Goal: Transaction & Acquisition: Subscribe to service/newsletter

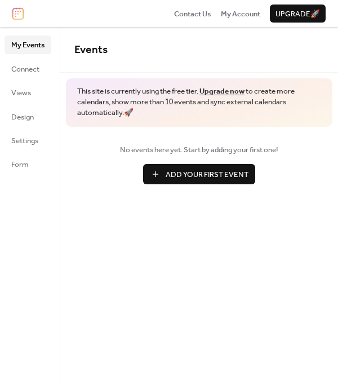
click at [170, 164] on button "Add Your First Event" at bounding box center [199, 174] width 112 height 20
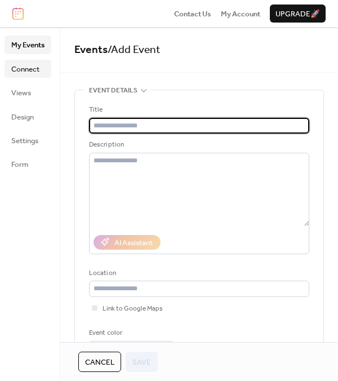
click at [44, 64] on link "Connect" at bounding box center [28, 69] width 47 height 18
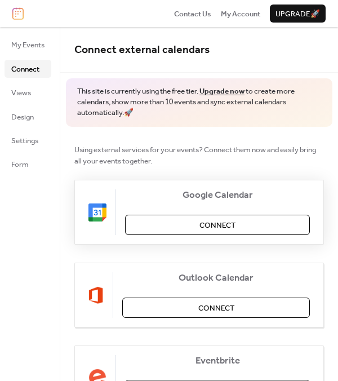
click at [175, 217] on button "Connect" at bounding box center [217, 224] width 185 height 20
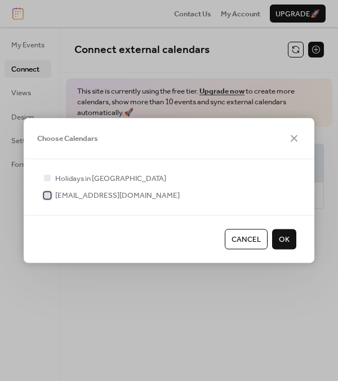
click at [77, 192] on span "rocketentertainment93@gmail.com" at bounding box center [117, 195] width 124 height 11
click at [286, 237] on span "OK" at bounding box center [284, 239] width 11 height 11
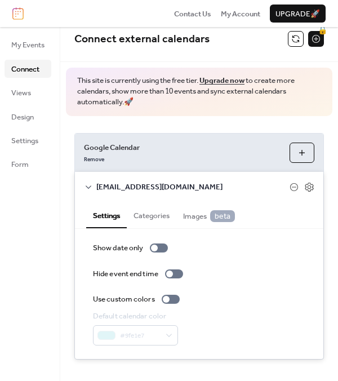
scroll to position [22, 0]
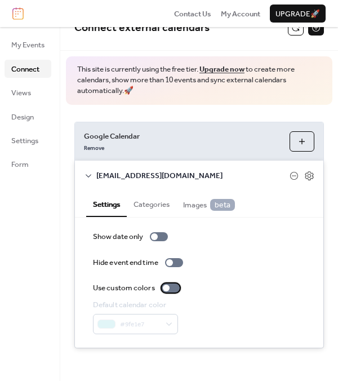
click at [171, 288] on div at bounding box center [171, 287] width 18 height 9
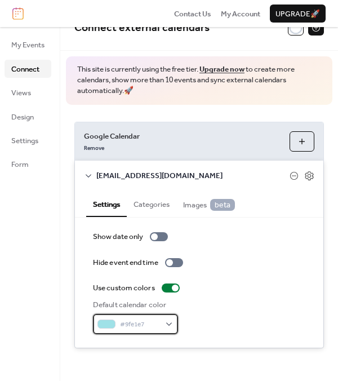
click at [158, 319] on span "#9fe1e7" at bounding box center [140, 324] width 40 height 11
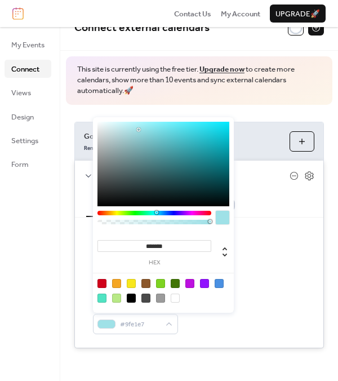
click at [104, 283] on div at bounding box center [101, 283] width 9 height 9
type input "*******"
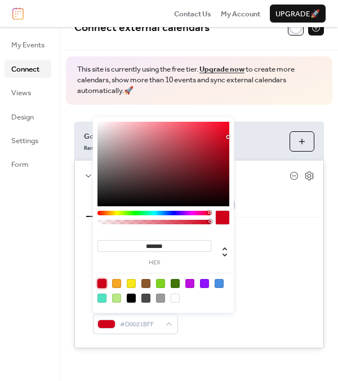
click at [271, 239] on div "Show date only" at bounding box center [199, 236] width 212 height 11
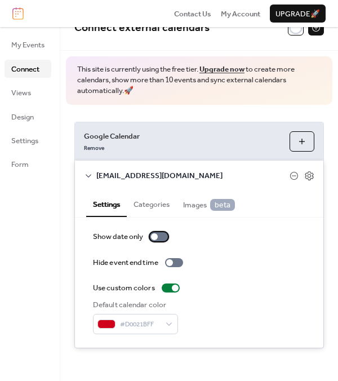
click at [157, 237] on div at bounding box center [154, 236] width 7 height 7
click at [157, 237] on div at bounding box center [159, 236] width 18 height 9
click at [144, 207] on button "Categories" at bounding box center [152, 202] width 50 height 25
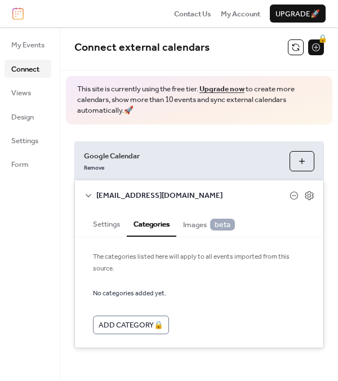
click at [105, 229] on button "Settings" at bounding box center [106, 222] width 41 height 25
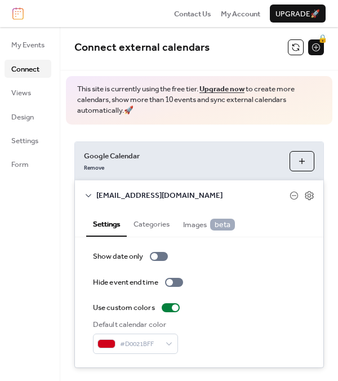
click at [295, 160] on button "Choose Calendars" at bounding box center [301, 161] width 25 height 20
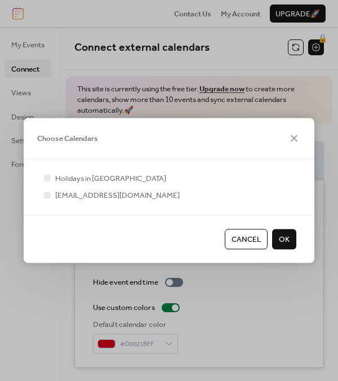
click at [283, 234] on span "OK" at bounding box center [284, 239] width 11 height 11
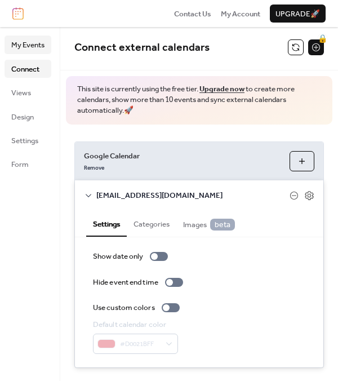
click at [34, 44] on span "My Events" at bounding box center [27, 44] width 33 height 11
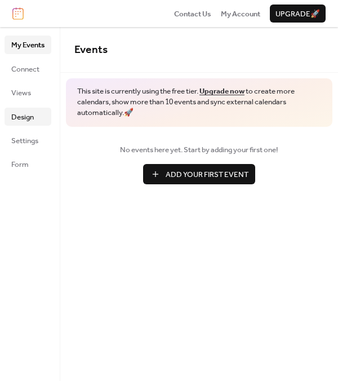
click at [32, 111] on span "Design" at bounding box center [22, 116] width 23 height 11
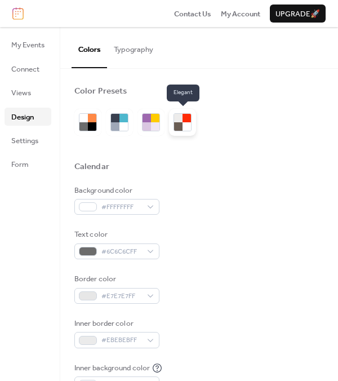
click at [180, 125] on div at bounding box center [178, 126] width 8 height 8
click at [30, 151] on ul "My Events Connect Views Design Settings Form" at bounding box center [28, 103] width 47 height 137
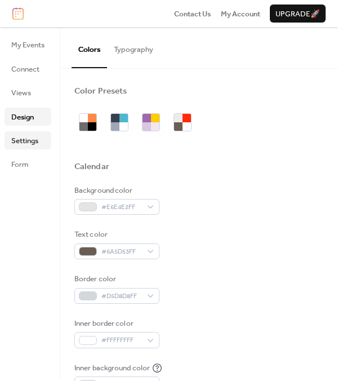
click at [33, 146] on span "Settings" at bounding box center [24, 140] width 27 height 11
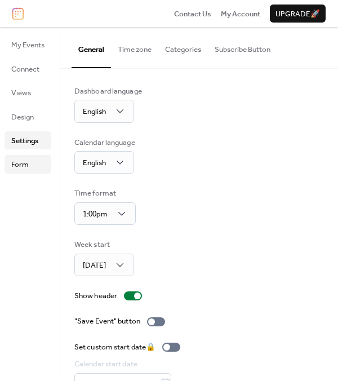
click at [25, 167] on span "Form" at bounding box center [19, 164] width 17 height 11
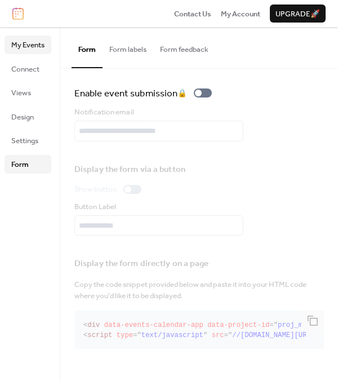
click at [38, 53] on link "My Events" at bounding box center [28, 44] width 47 height 18
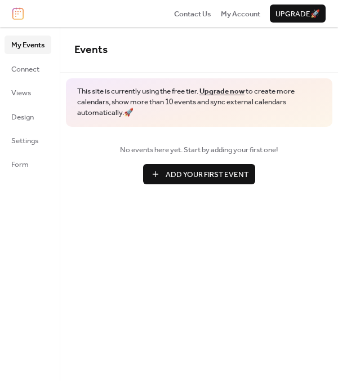
click at [236, 90] on link "Upgrade now" at bounding box center [221, 91] width 45 height 15
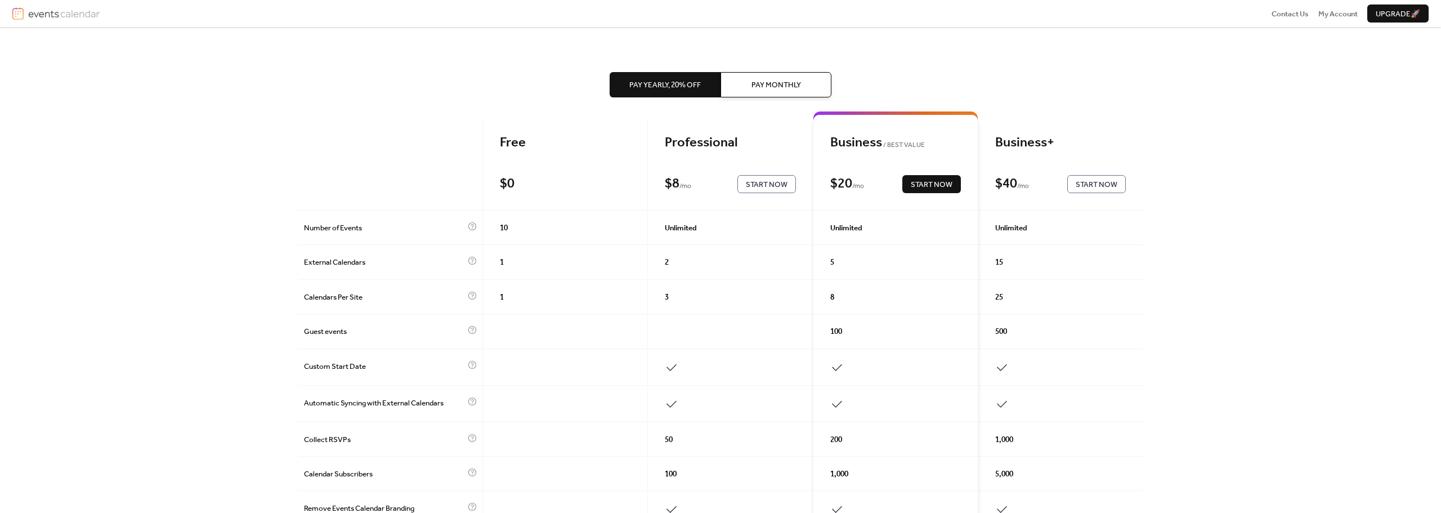
scroll to position [3, 0]
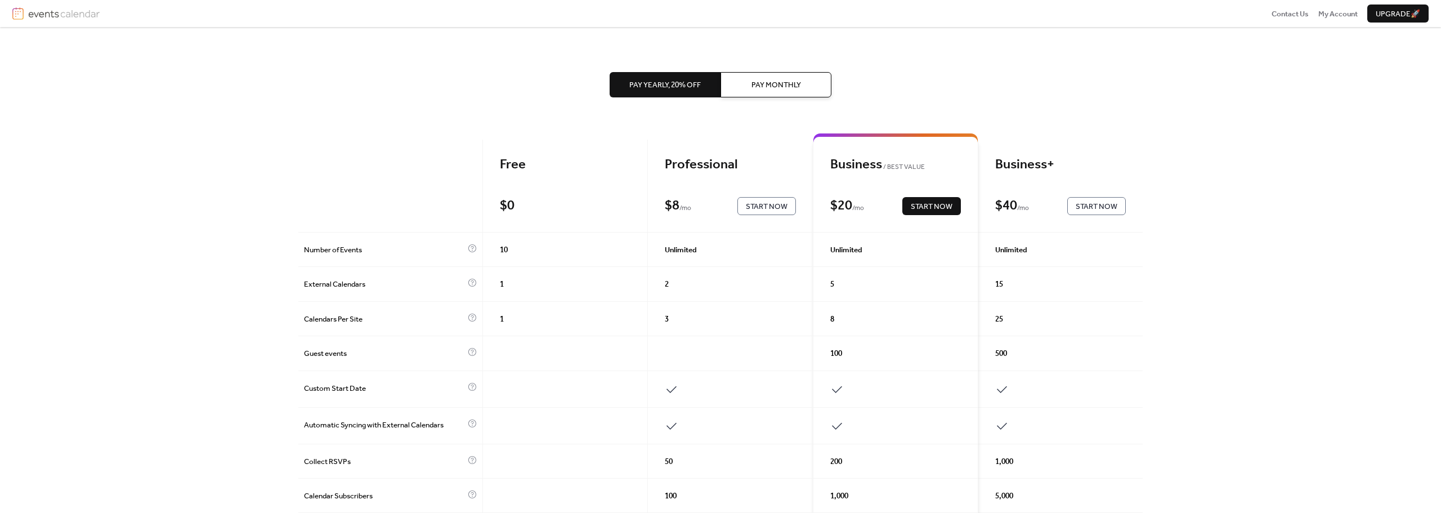
click at [691, 139] on div "Pay Yearly, 20% off Pay Monthly" at bounding box center [721, 84] width 222 height 115
click at [777, 207] on span "Start Now" at bounding box center [767, 206] width 42 height 11
click at [769, 82] on span "Pay Monthly" at bounding box center [776, 84] width 50 height 11
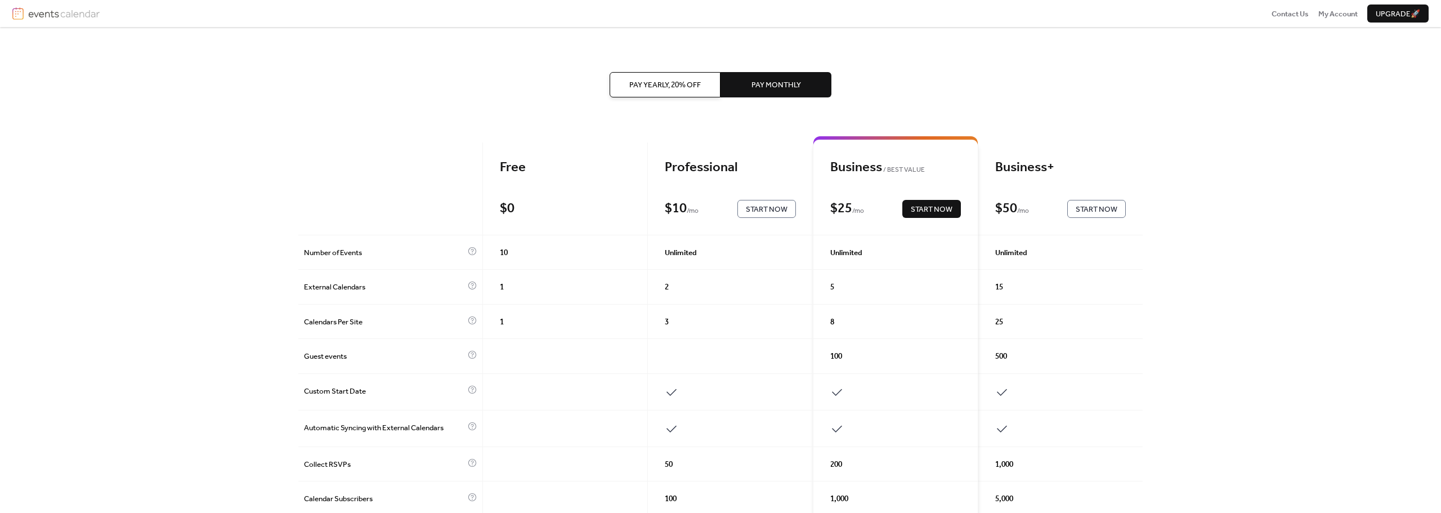
click at [748, 204] on span "Start Now" at bounding box center [767, 209] width 42 height 11
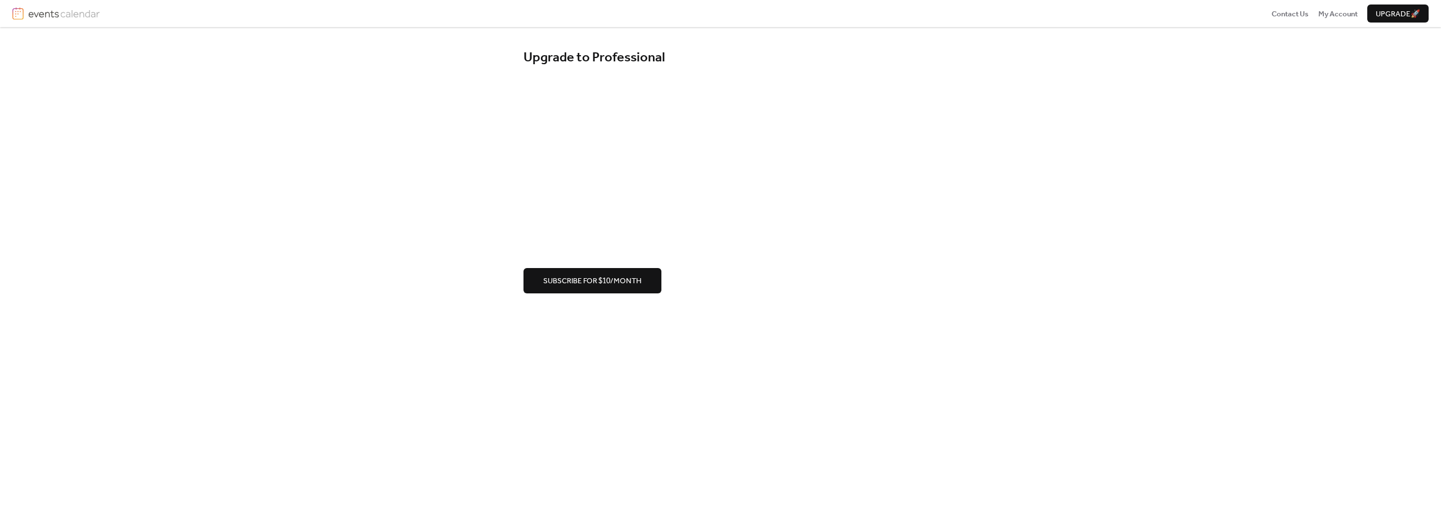
click at [637, 280] on span "Subscribe for $10/month" at bounding box center [592, 280] width 99 height 11
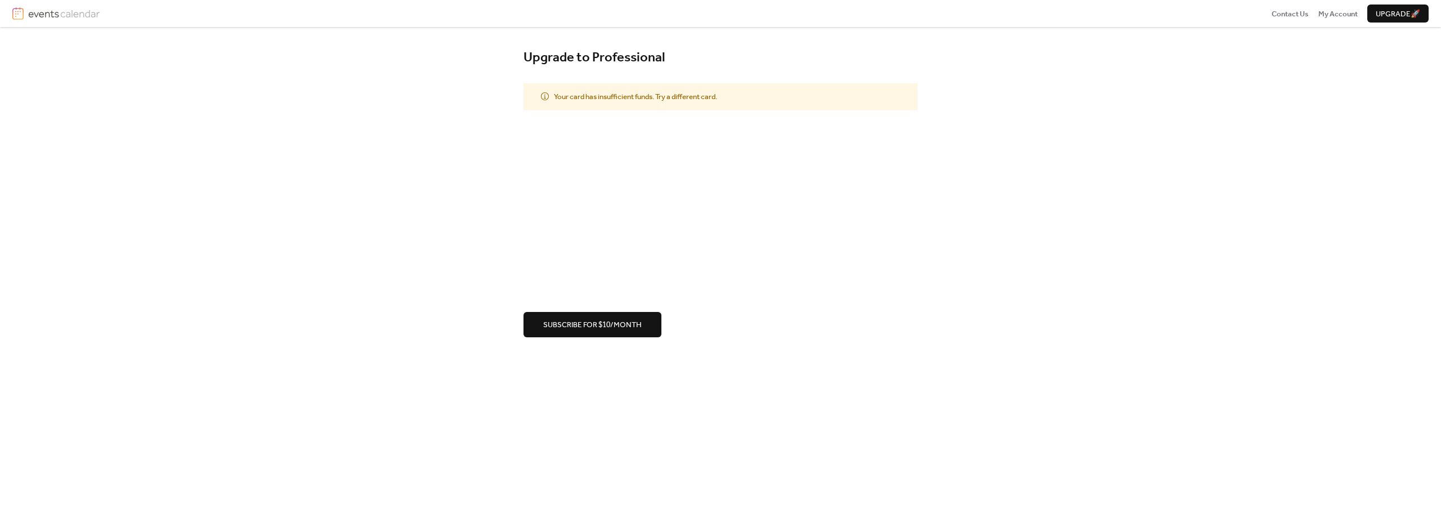
click at [592, 324] on span "Subscribe for $10/month" at bounding box center [592, 324] width 99 height 11
click at [578, 322] on span "Subscribe for $10/month" at bounding box center [592, 324] width 99 height 11
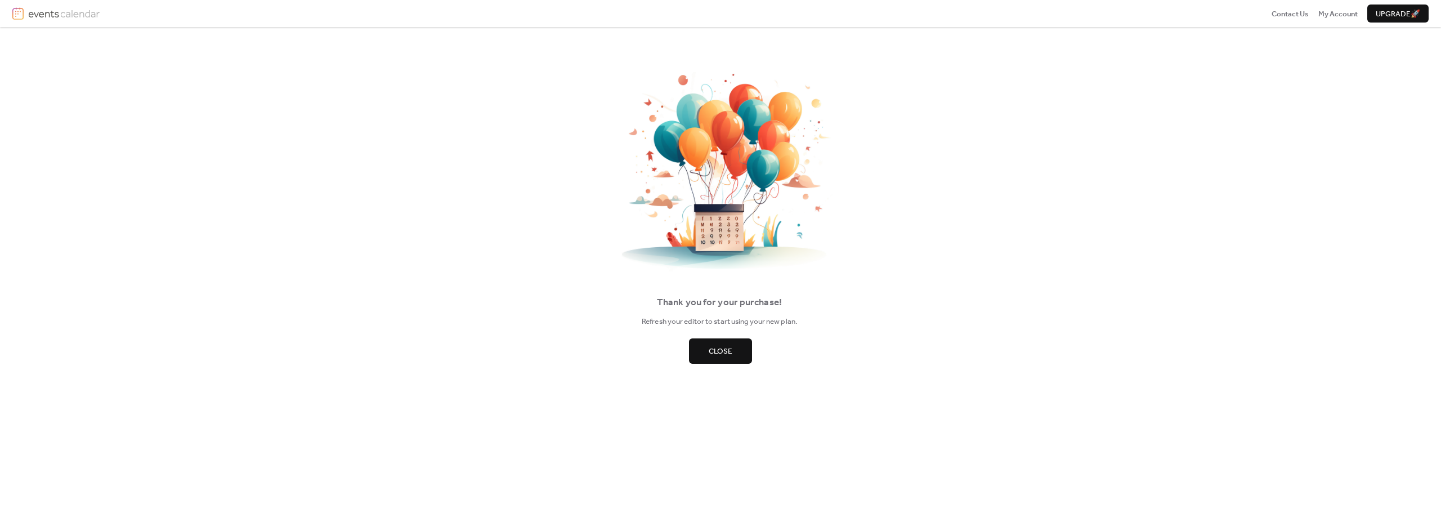
click at [703, 350] on button "Close" at bounding box center [720, 350] width 63 height 25
